Goal: Information Seeking & Learning: Check status

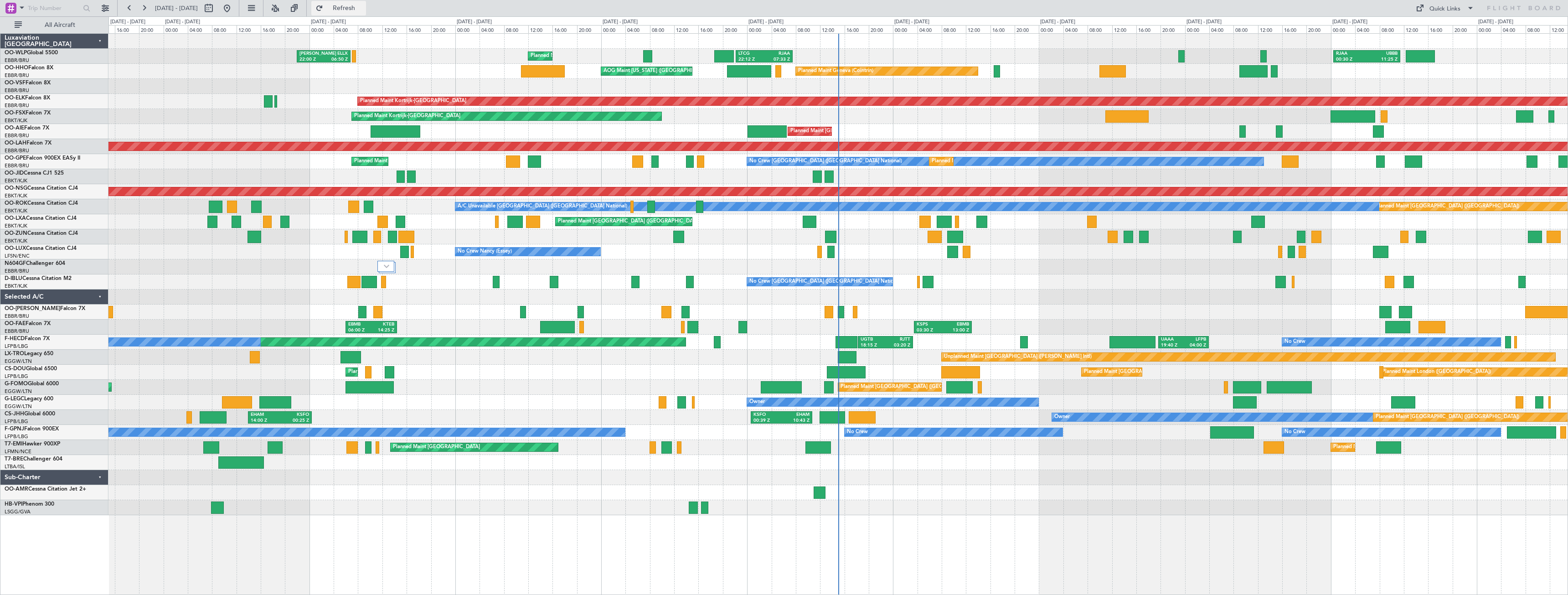
click at [363, 6] on span "Refresh" at bounding box center [344, 8] width 38 height 6
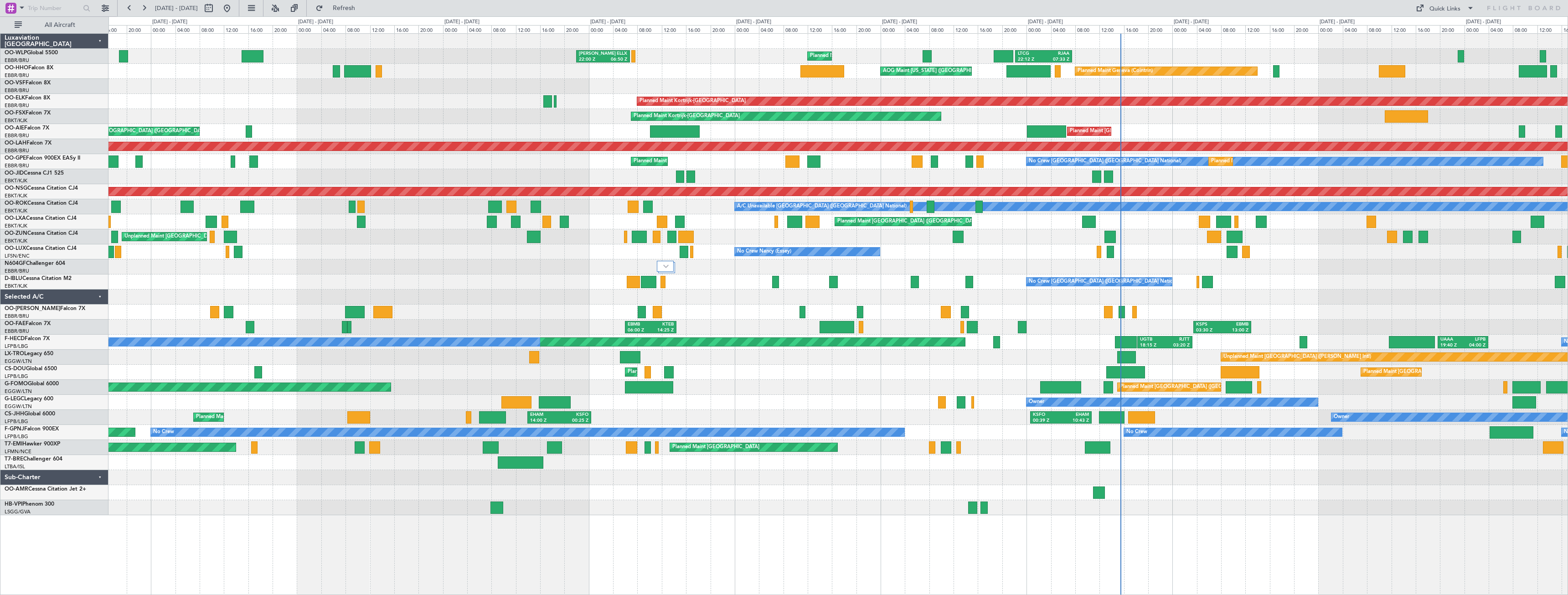
click at [727, 331] on div "Planned Maint Liege [PERSON_NAME] 22:00 Z ELLX 06:50 Z LTCG 22:12 Z RJAA 07:33 …" at bounding box center [838, 274] width 1459 height 482
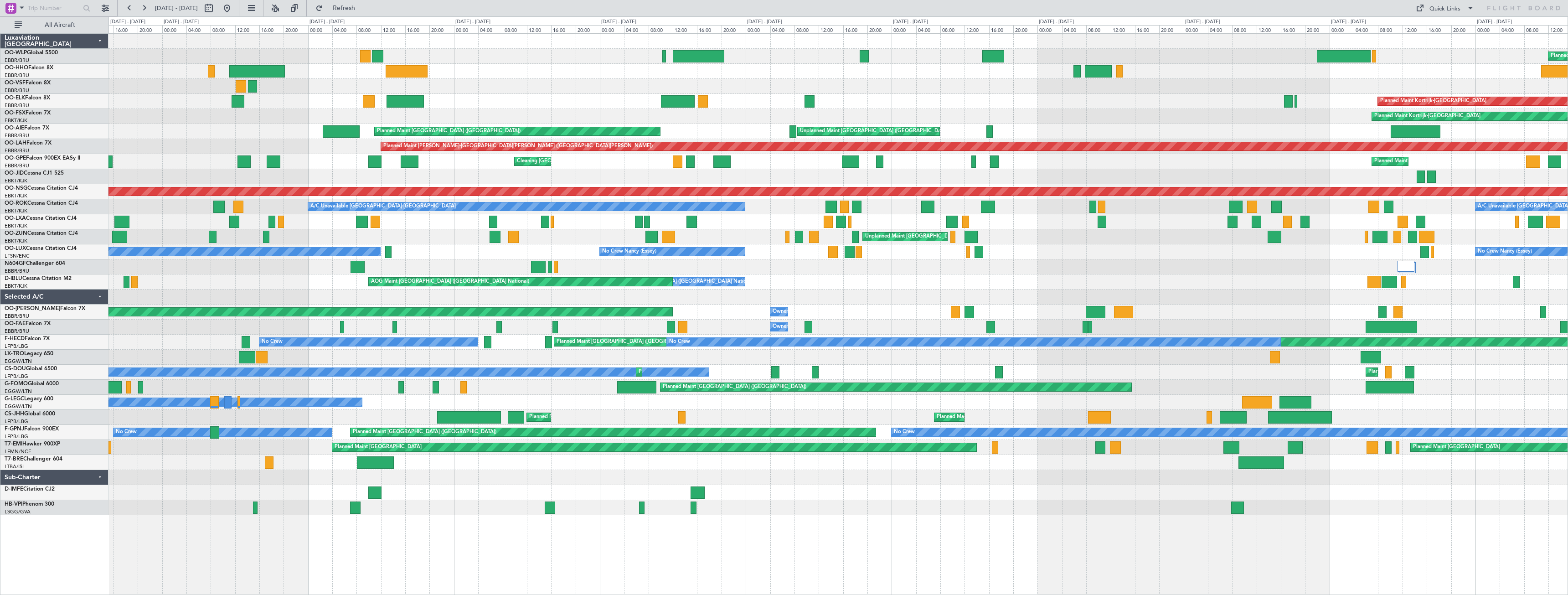
click at [331, 286] on div "No Crew [GEOGRAPHIC_DATA] ([GEOGRAPHIC_DATA] National) AOG Maint [GEOGRAPHIC_DA…" at bounding box center [838, 282] width 1459 height 15
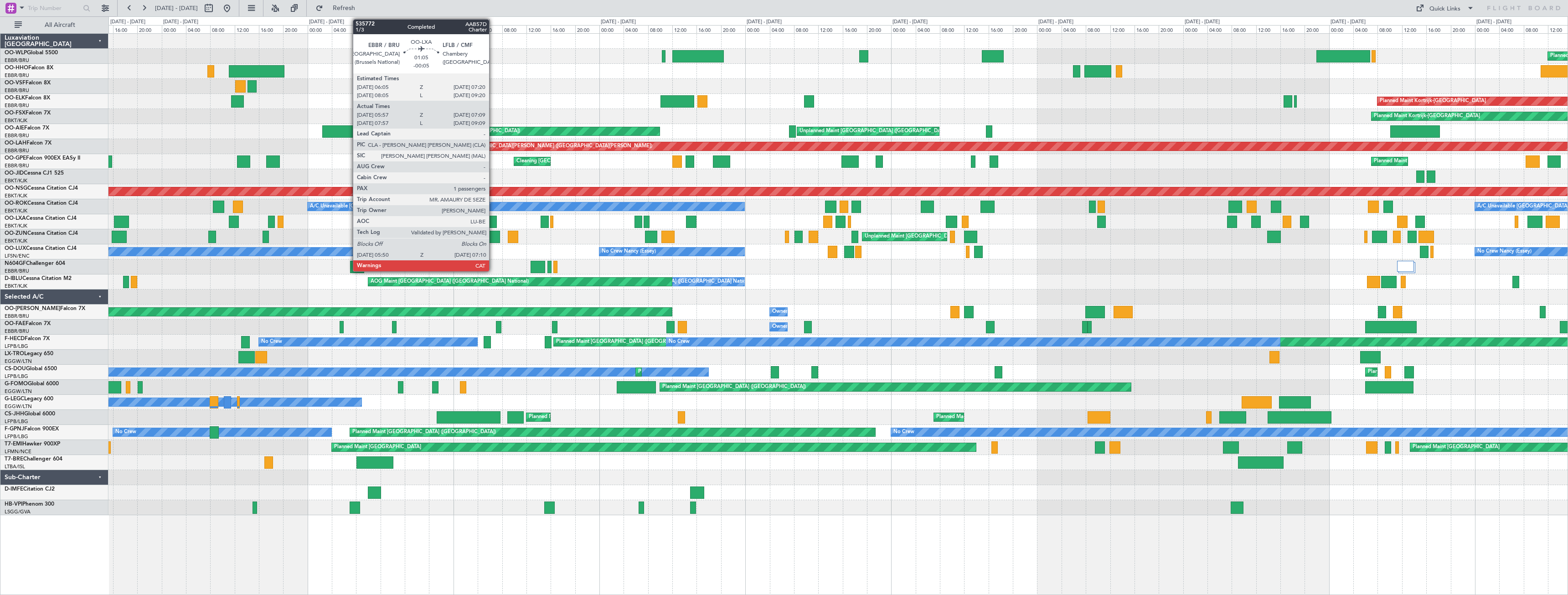
click at [493, 224] on div at bounding box center [492, 222] width 8 height 12
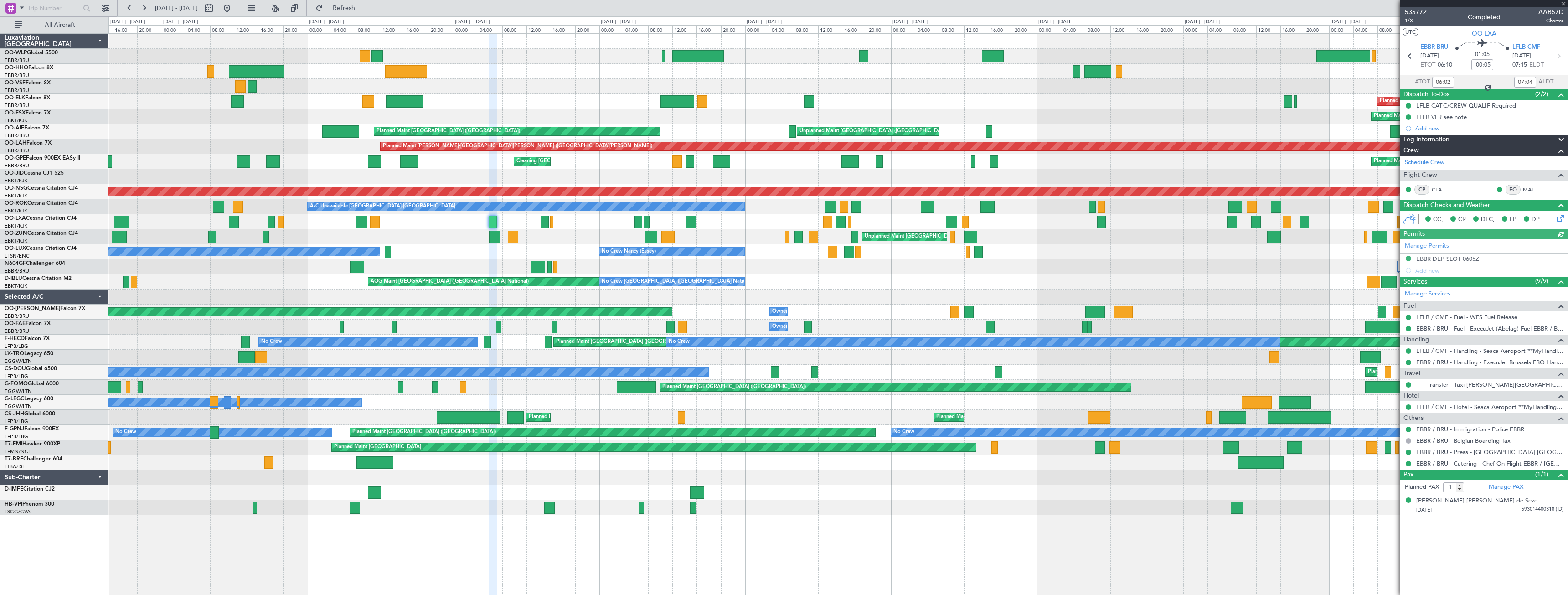
click at [1416, 11] on span "535772" at bounding box center [1416, 12] width 22 height 10
click at [234, 9] on button at bounding box center [227, 8] width 15 height 15
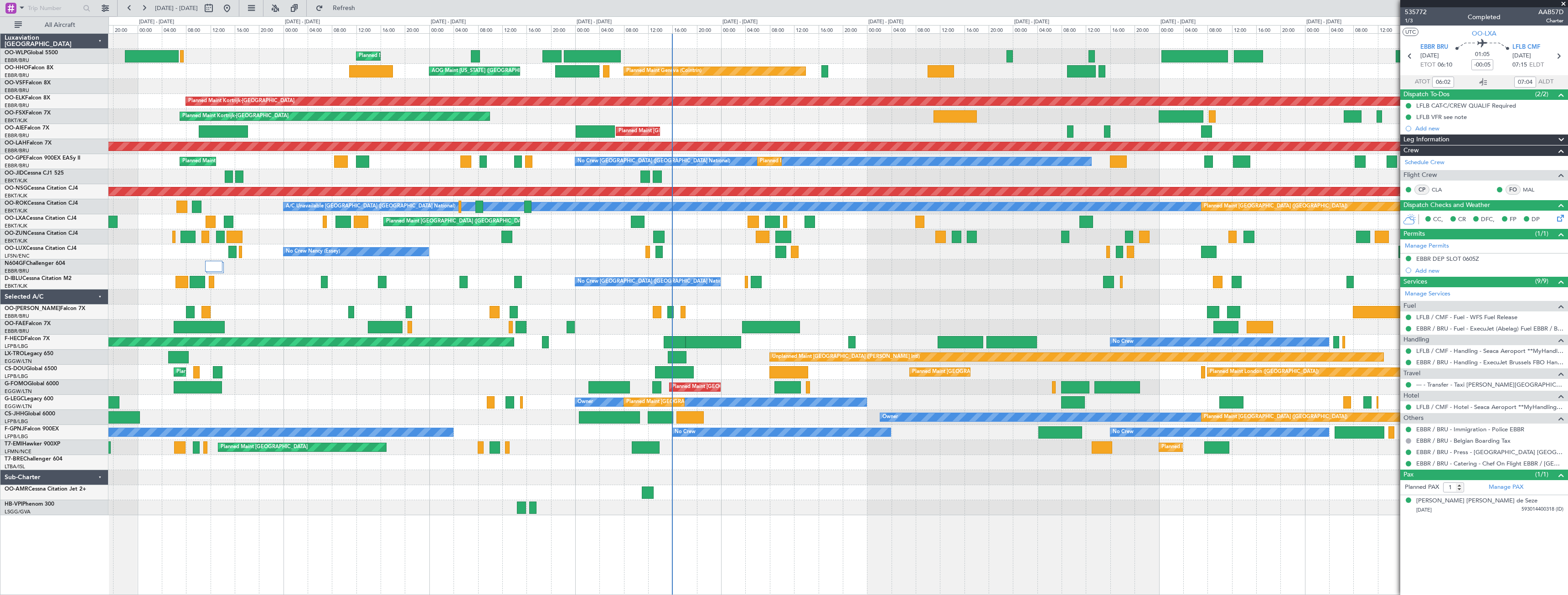
click at [825, 272] on div at bounding box center [838, 267] width 1459 height 15
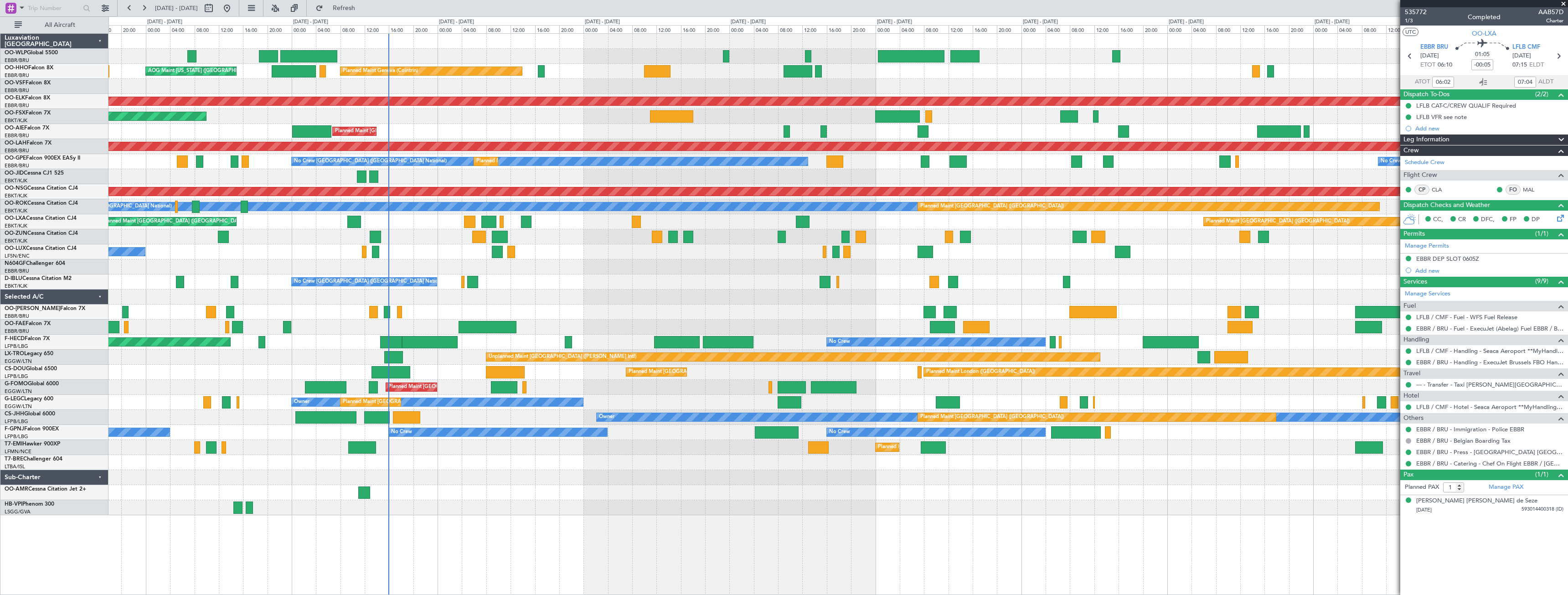
click at [874, 278] on div "Planned Maint Liege AOG Maint [US_STATE] ([GEOGRAPHIC_DATA]) Planned Maint Gene…" at bounding box center [838, 274] width 1459 height 482
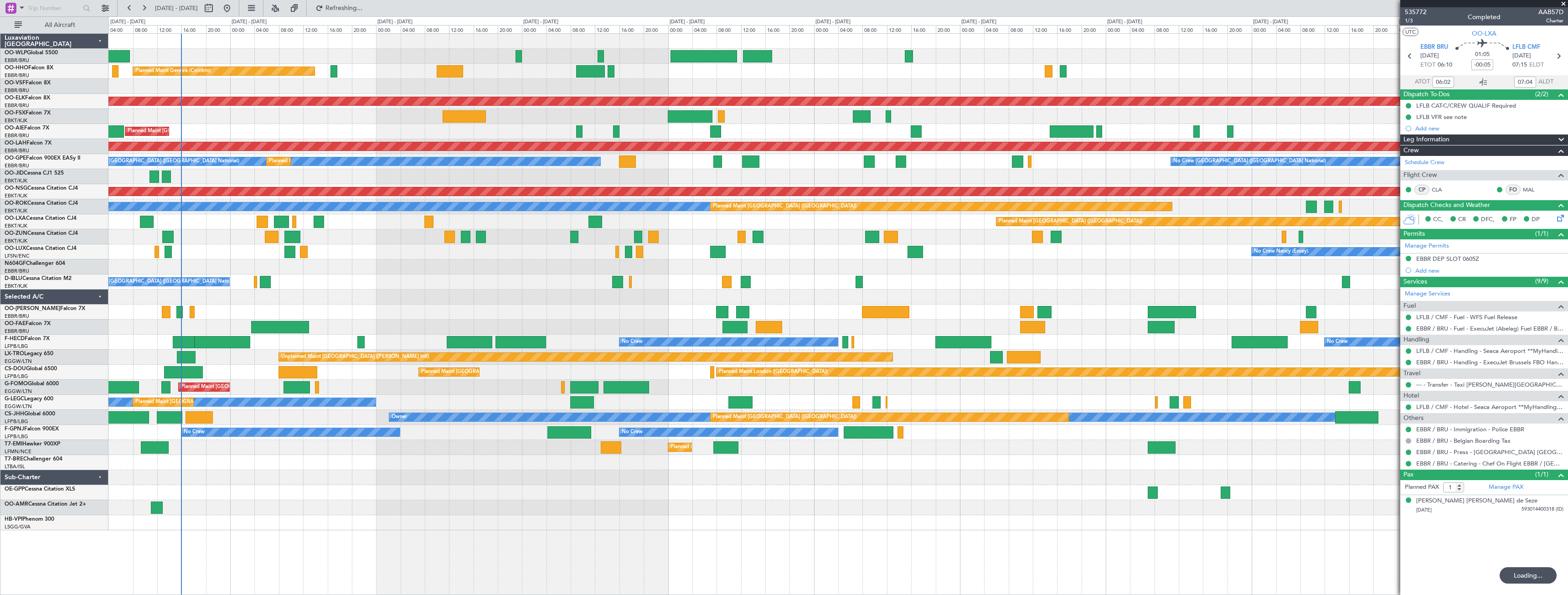
click at [868, 272] on div at bounding box center [838, 267] width 1459 height 15
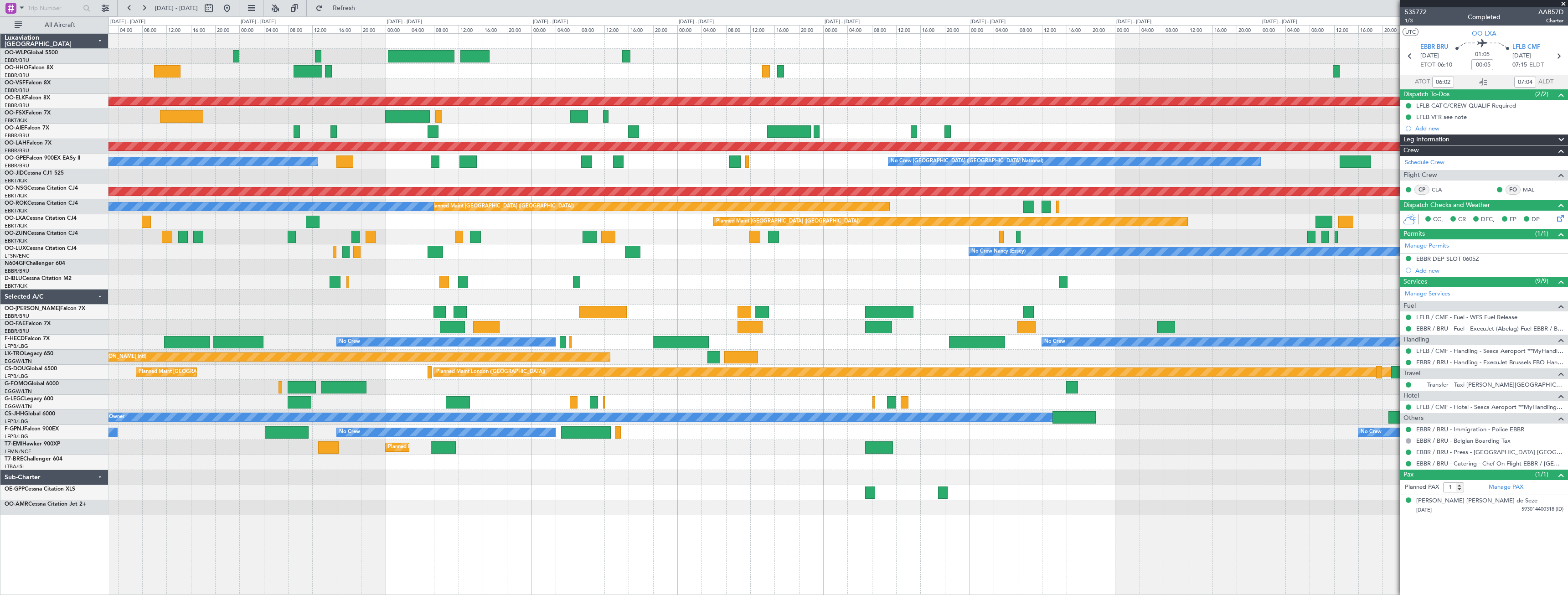
click at [933, 264] on div "Planned Maint Geneva (Cointrin) AOG Maint [US_STATE] ([GEOGRAPHIC_DATA]) Planne…" at bounding box center [838, 274] width 1459 height 482
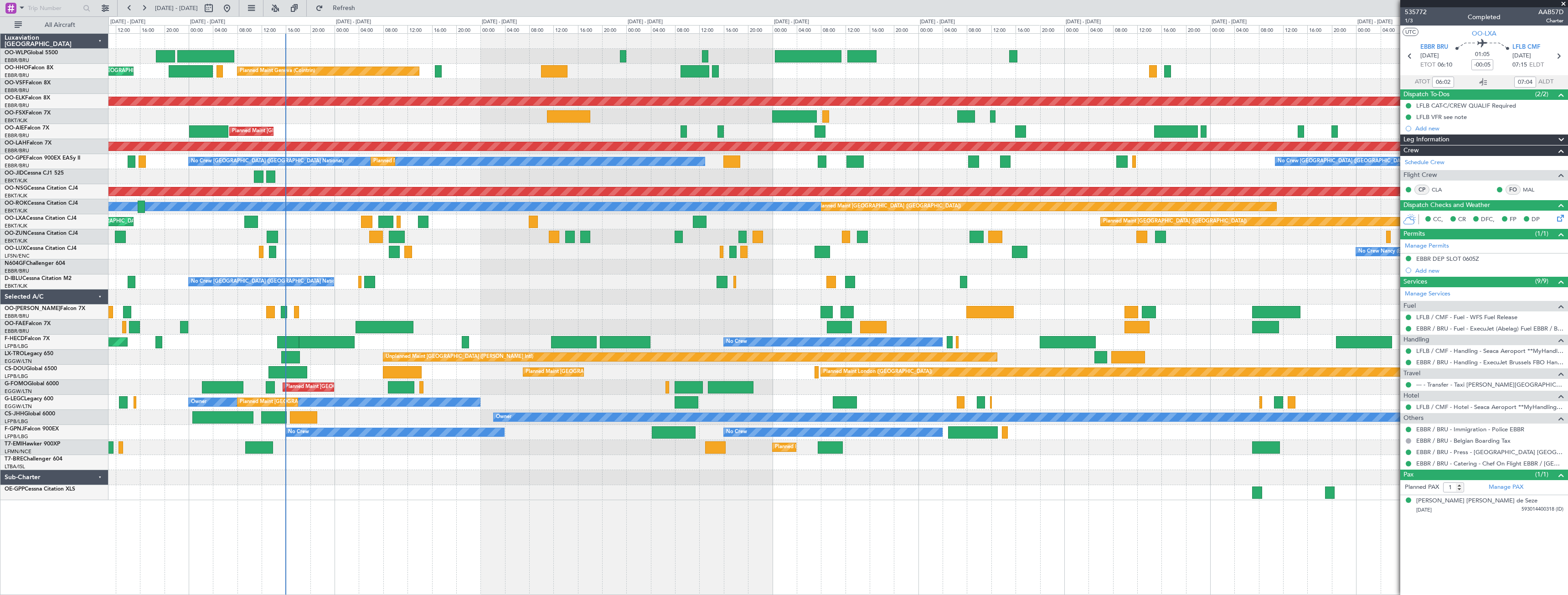
click at [1268, 255] on div "No Crew [PERSON_NAME] ([PERSON_NAME]) No Crew [PERSON_NAME] ([PERSON_NAME])" at bounding box center [838, 252] width 1459 height 15
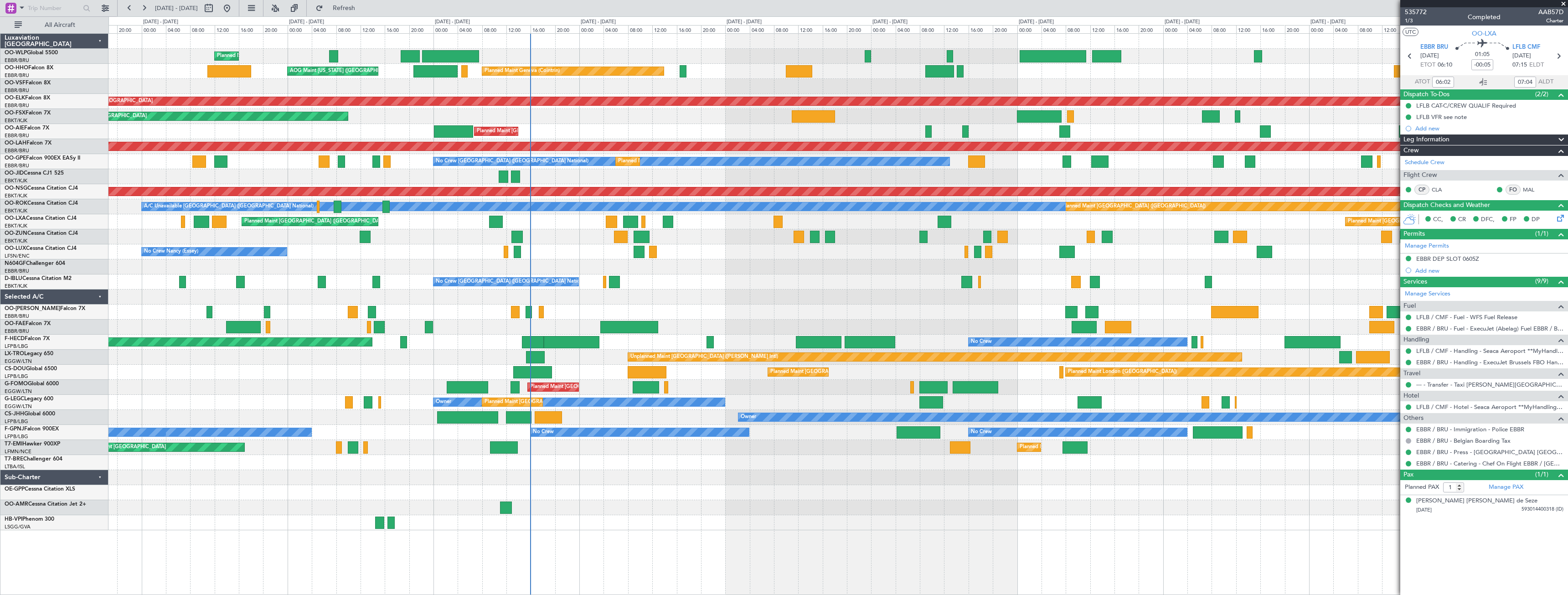
click at [1194, 252] on div "No Crew [PERSON_NAME] ([PERSON_NAME]) No Crew [PERSON_NAME] ([PERSON_NAME])" at bounding box center [838, 252] width 1459 height 15
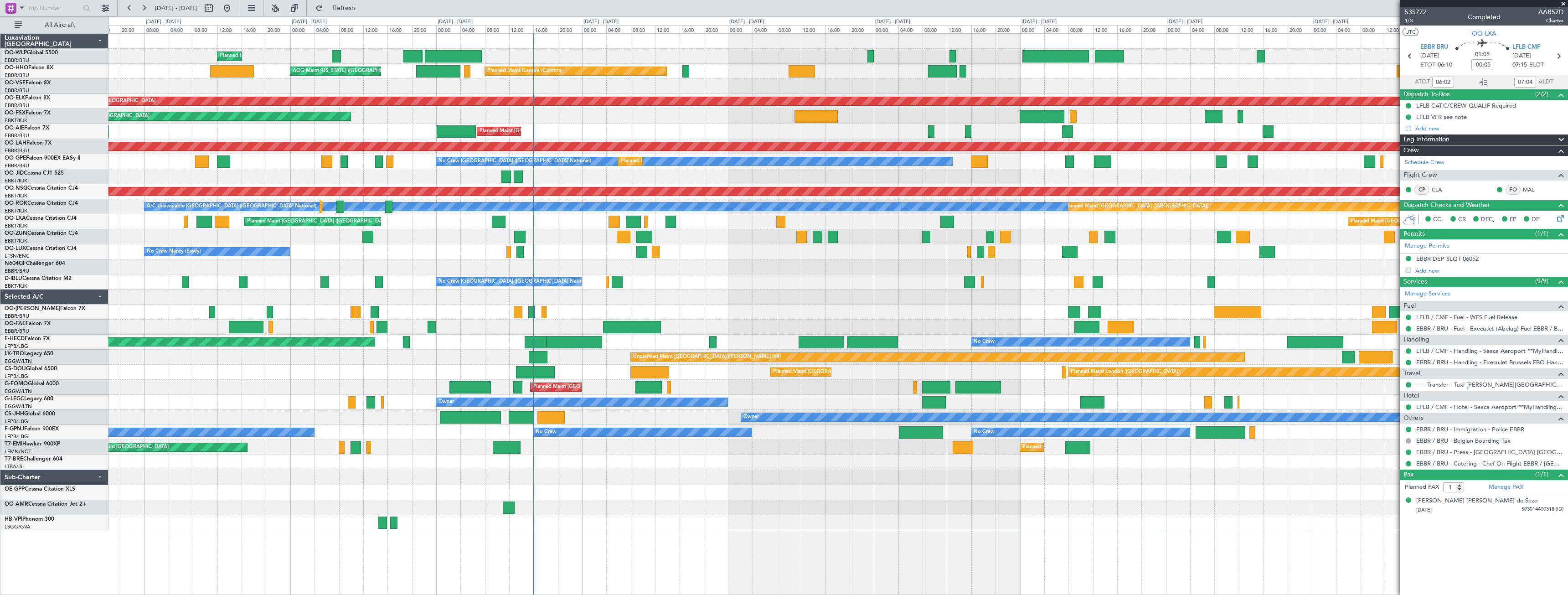
click at [520, 322] on div at bounding box center [838, 327] width 1459 height 15
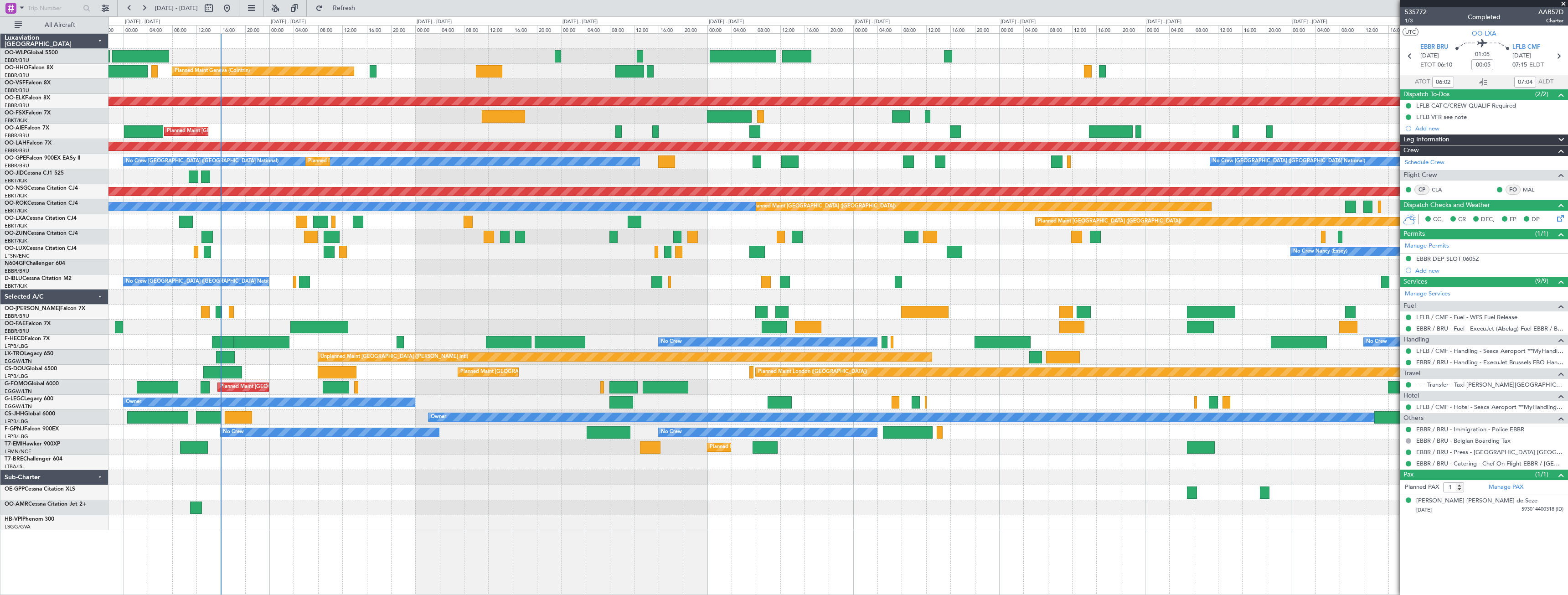
click at [492, 296] on div "Planned Maint Liege Planned Maint Geneva ([GEOGRAPHIC_DATA]) AOG Maint [US_STAT…" at bounding box center [838, 281] width 1459 height 496
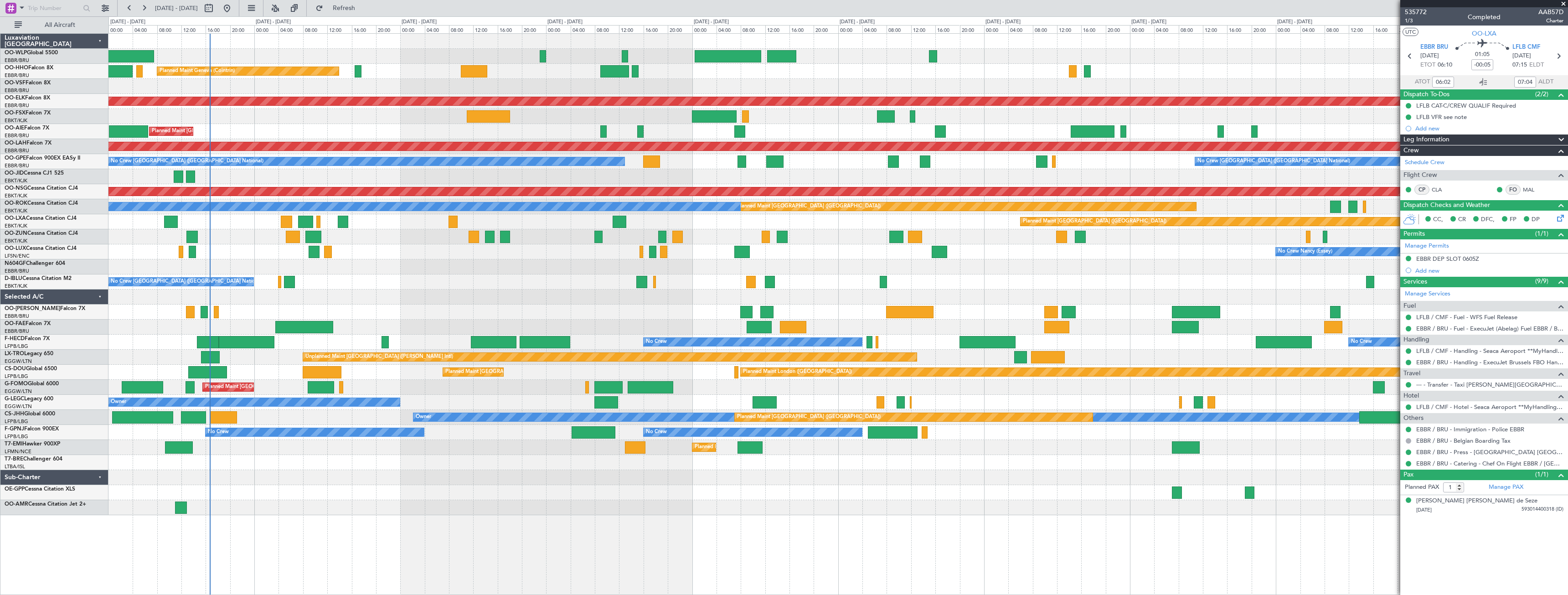
click at [509, 377] on div "Planned Maint Liege Planned Maint Geneva ([GEOGRAPHIC_DATA]) AOG Maint [US_STAT…" at bounding box center [838, 274] width 1459 height 482
click at [366, 1] on button "Refresh" at bounding box center [338, 8] width 55 height 15
click at [216, 8] on button at bounding box center [209, 8] width 15 height 15
select select "9"
select select "2025"
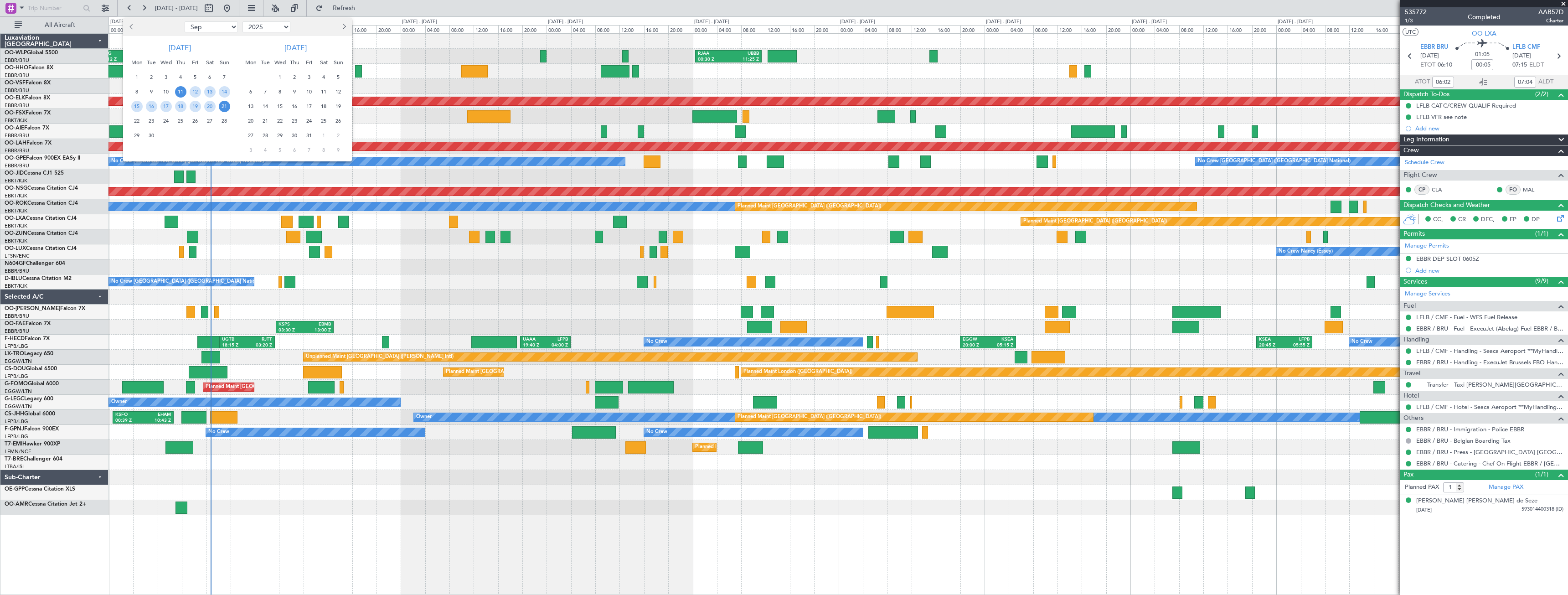
click at [250, 121] on span "20" at bounding box center [251, 121] width 12 height 12
click at [247, 149] on span "3" at bounding box center [251, 150] width 12 height 12
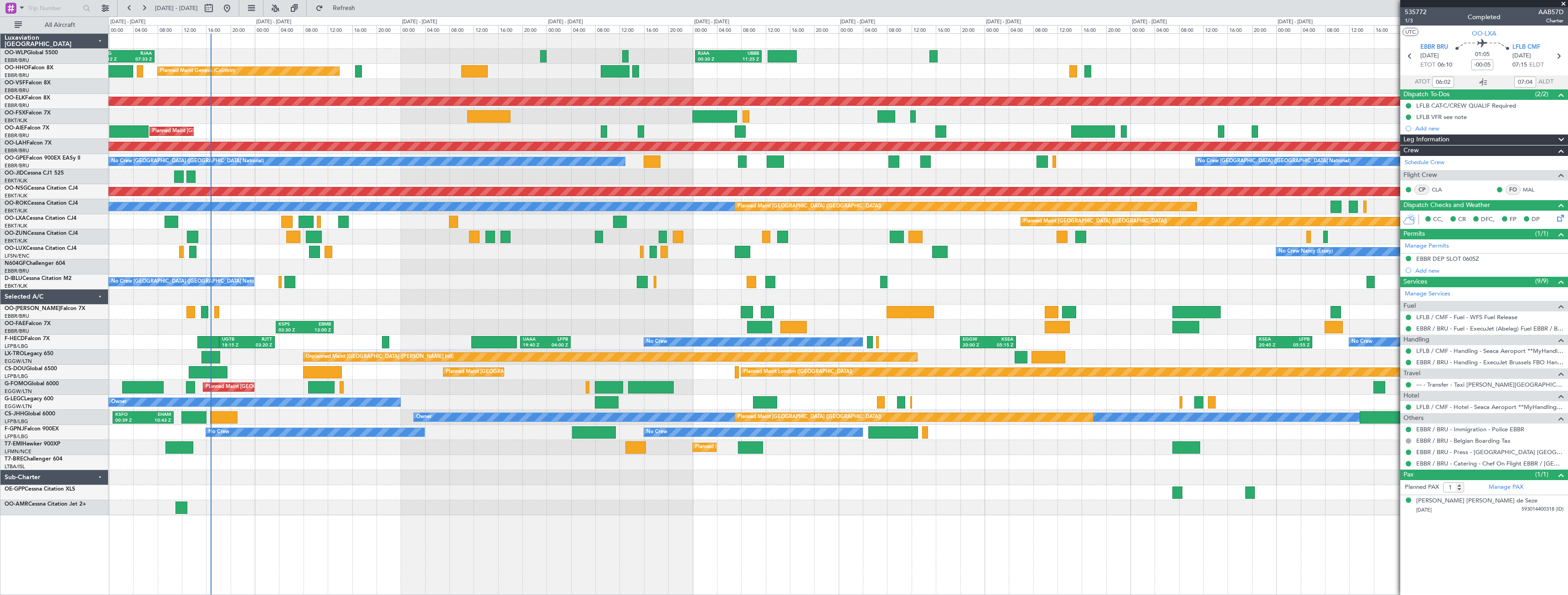
select select "10"
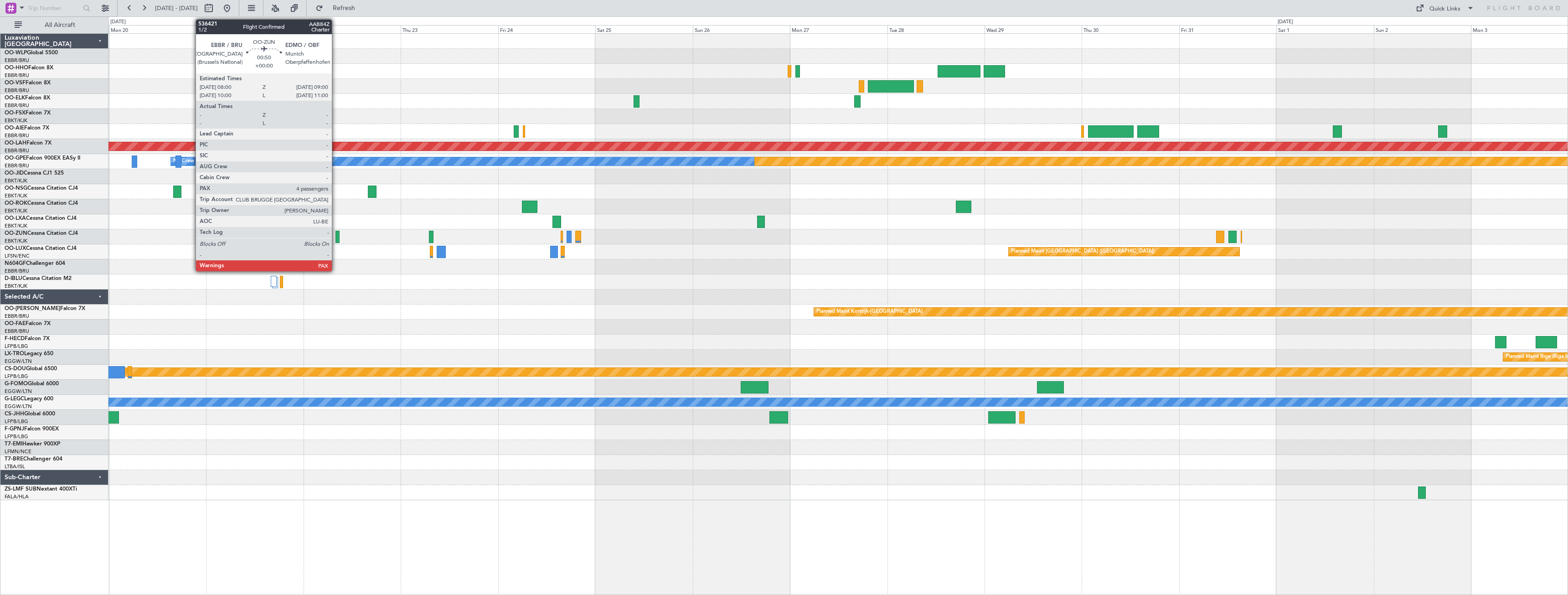
click at [336, 237] on div at bounding box center [337, 237] width 4 height 12
